Goal: Task Accomplishment & Management: Use online tool/utility

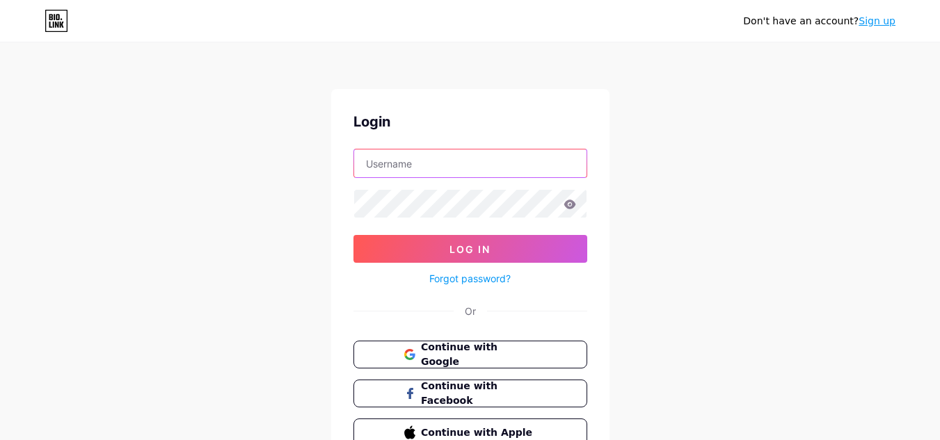
click at [401, 166] on input "text" at bounding box center [470, 164] width 232 height 28
paste input "[EMAIL_ADDRESS][DOMAIN_NAME]"
drag, startPoint x: 415, startPoint y: 168, endPoint x: 495, endPoint y: 166, distance: 79.3
click at [495, 166] on input "[EMAIL_ADDRESS][DOMAIN_NAME]" at bounding box center [470, 164] width 232 height 28
type input "calldrgiltn"
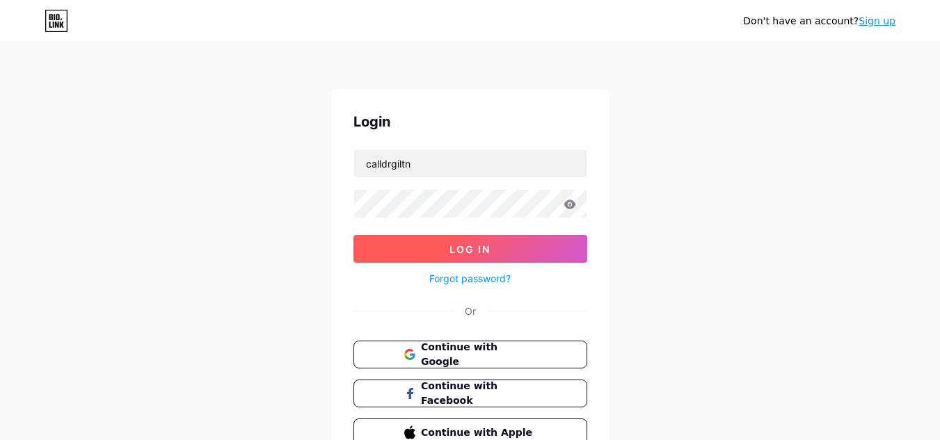
click at [455, 252] on span "Log In" at bounding box center [469, 249] width 41 height 12
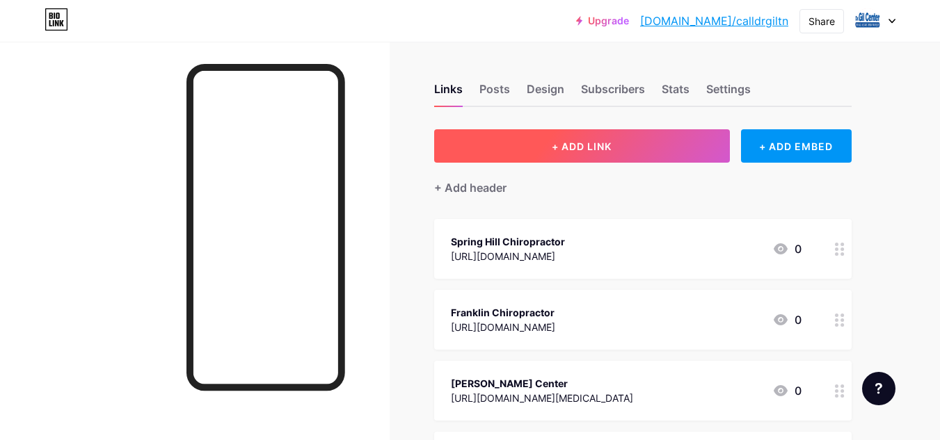
click at [618, 136] on button "+ ADD LINK" at bounding box center [582, 145] width 296 height 33
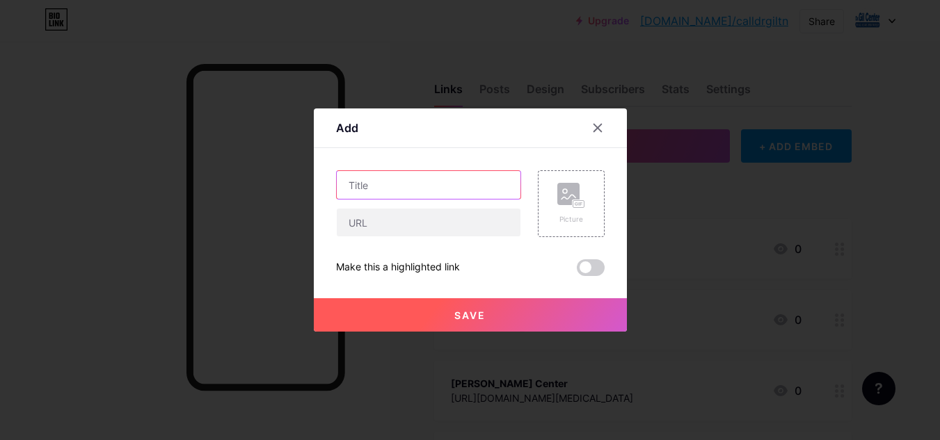
click at [380, 190] on input "text" at bounding box center [429, 185] width 184 height 28
paste input "Columbia Chiropractor Center"
type input "Columbia Chiropractor Center"
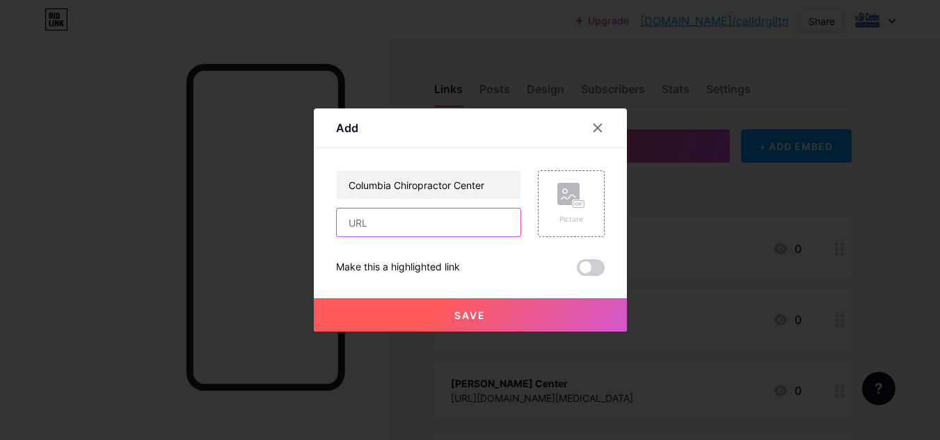
click at [407, 227] on input "text" at bounding box center [429, 223] width 184 height 28
paste input "[URL][DOMAIN_NAME]"
type input "[URL][DOMAIN_NAME]"
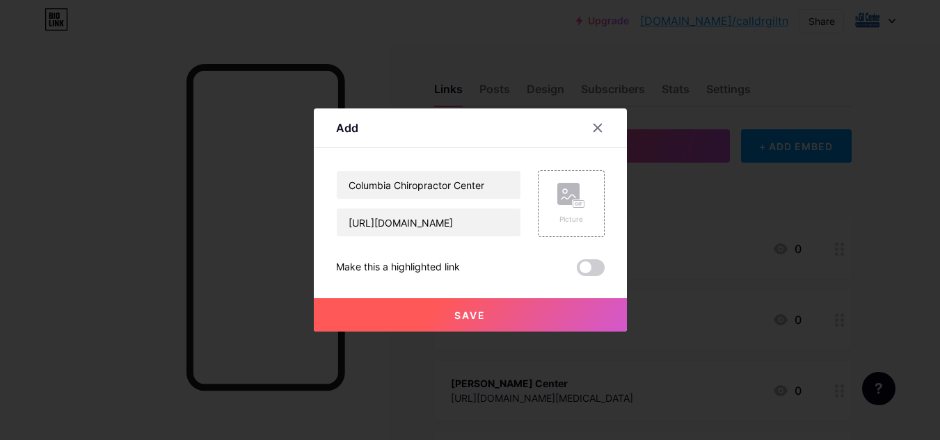
click at [474, 317] on span "Save" at bounding box center [469, 316] width 31 height 12
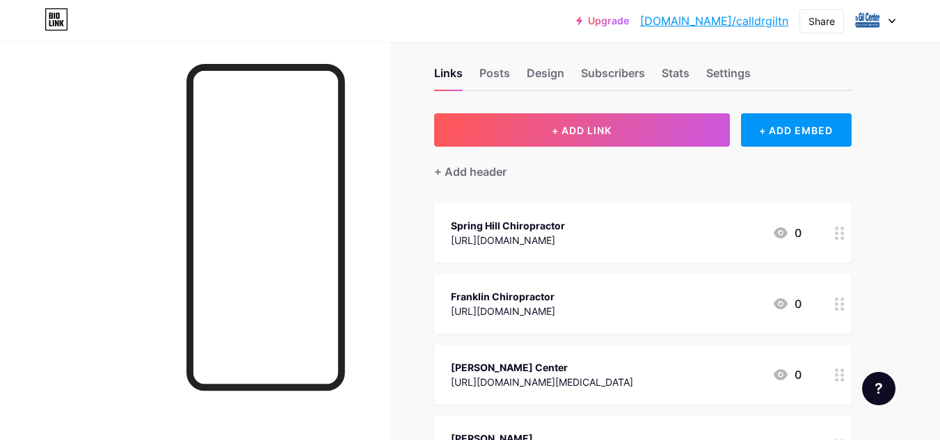
scroll to position [15, 0]
click at [377, 353] on div at bounding box center [195, 262] width 390 height 440
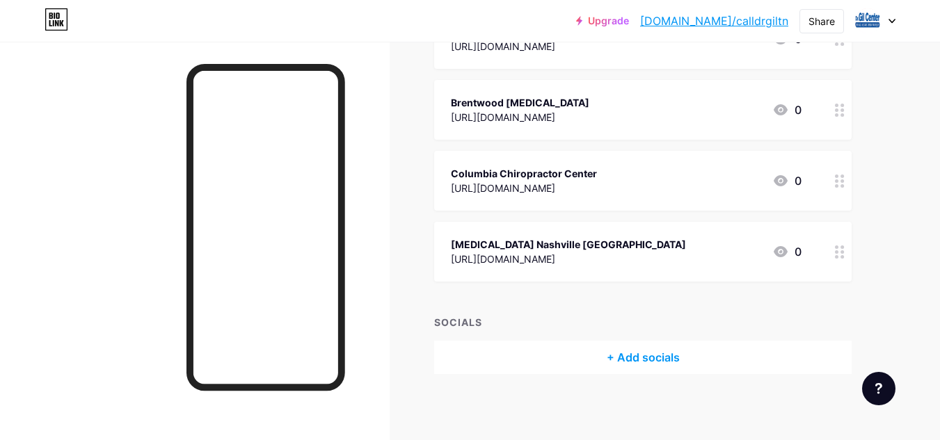
scroll to position [780, 0]
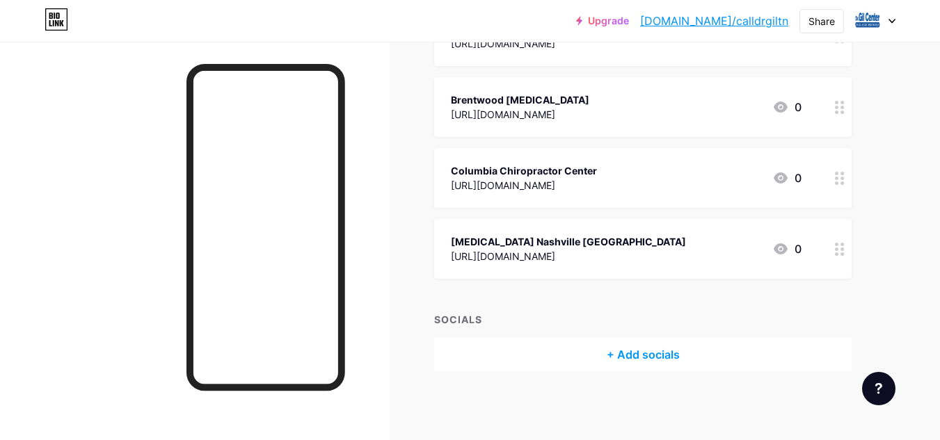
click at [597, 183] on div "[URL][DOMAIN_NAME]" at bounding box center [524, 185] width 146 height 15
click at [558, 168] on div "Picture" at bounding box center [571, 178] width 67 height 67
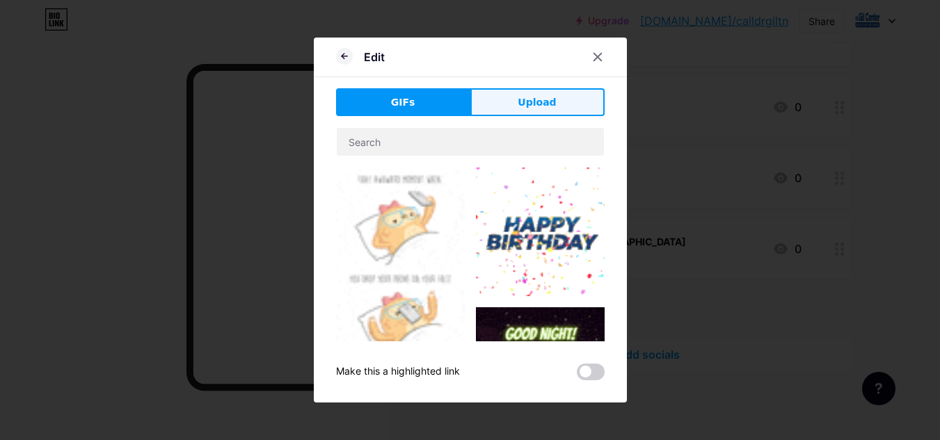
click at [518, 97] on button "Upload" at bounding box center [537, 102] width 134 height 28
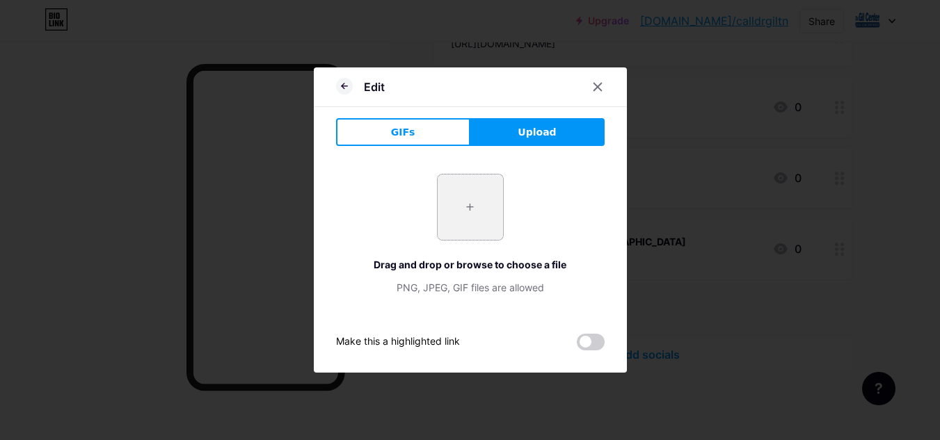
click at [469, 214] on input "file" at bounding box center [470, 207] width 65 height 65
click at [601, 86] on icon at bounding box center [597, 87] width 8 height 8
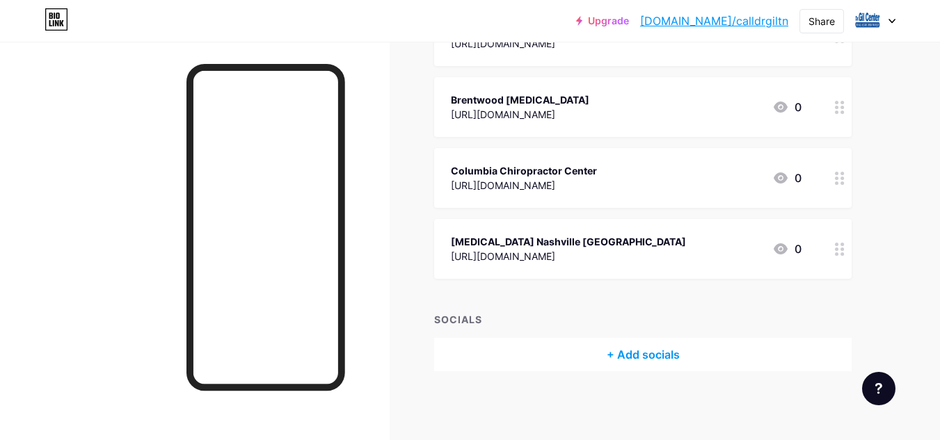
click at [586, 174] on div "Columbia Chiropractor Center" at bounding box center [524, 170] width 146 height 15
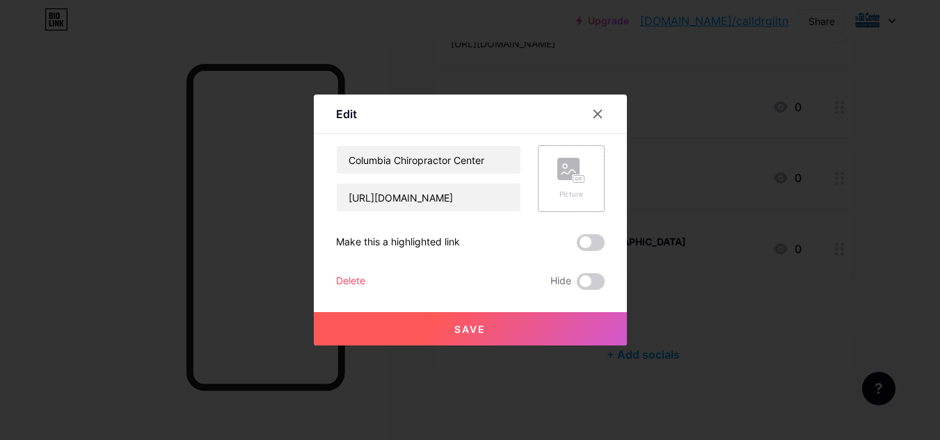
click at [570, 180] on rect at bounding box center [568, 169] width 22 height 22
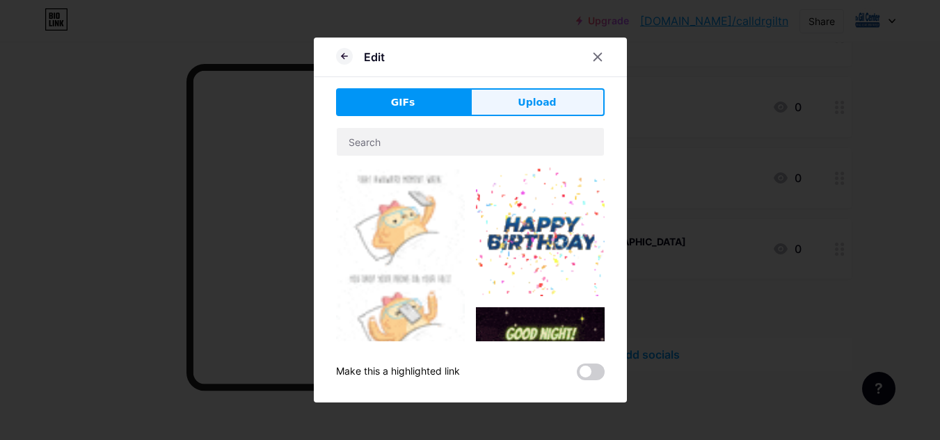
click at [536, 102] on span "Upload" at bounding box center [537, 102] width 38 height 15
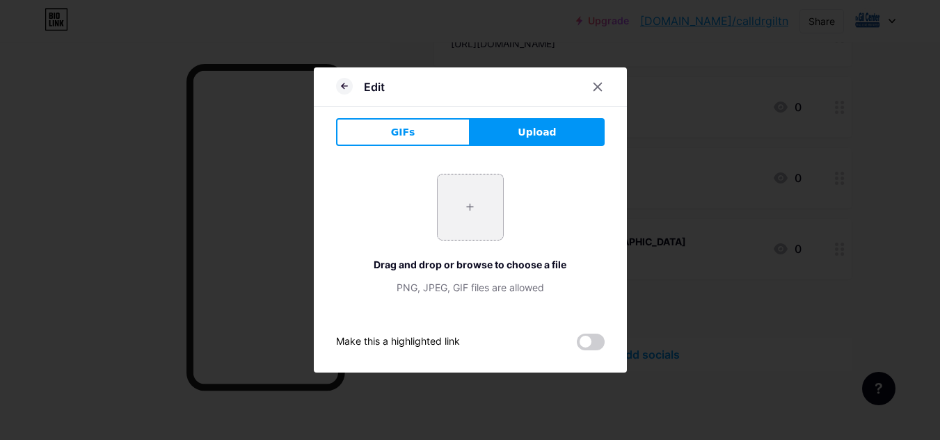
click at [474, 214] on input "file" at bounding box center [470, 207] width 65 height 65
type input "C:\fakepath\1-1_11zon.jpg"
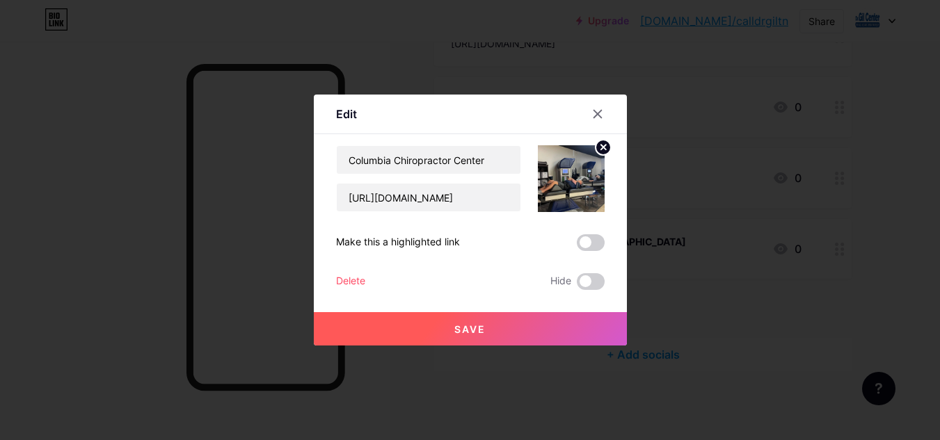
click at [486, 332] on span "Save" at bounding box center [469, 329] width 31 height 12
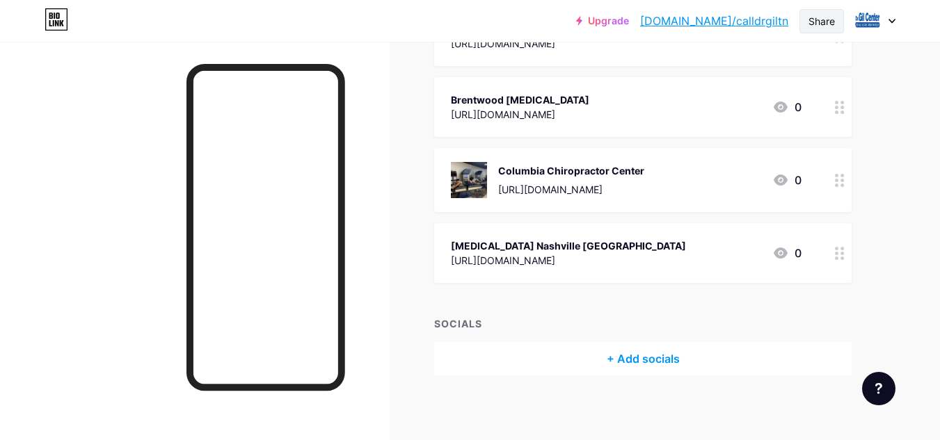
click at [816, 22] on div "Share" at bounding box center [821, 21] width 26 height 15
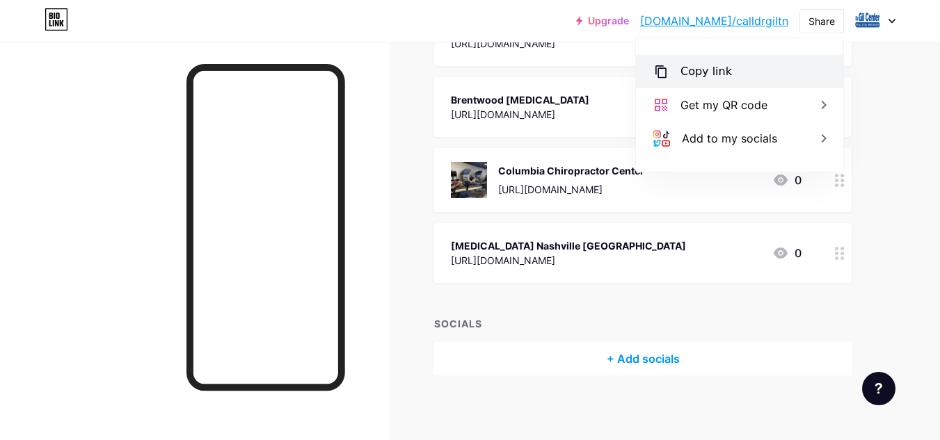
click at [700, 70] on div "Copy link" at bounding box center [705, 71] width 51 height 17
